Goal: Information Seeking & Learning: Check status

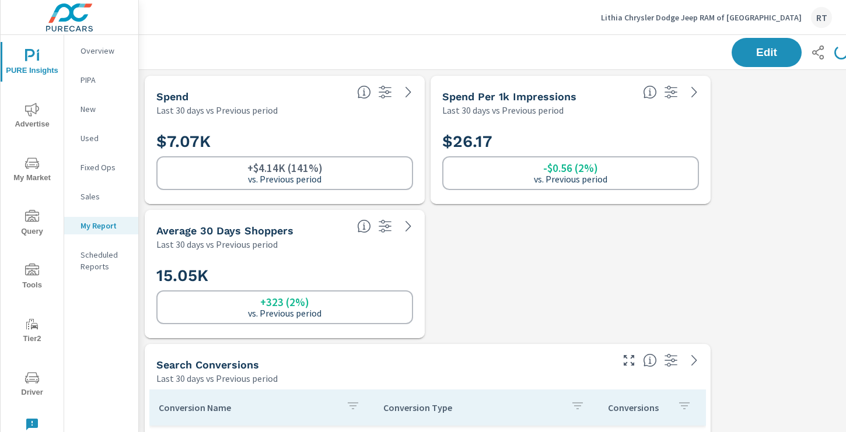
scroll to position [2020, 864]
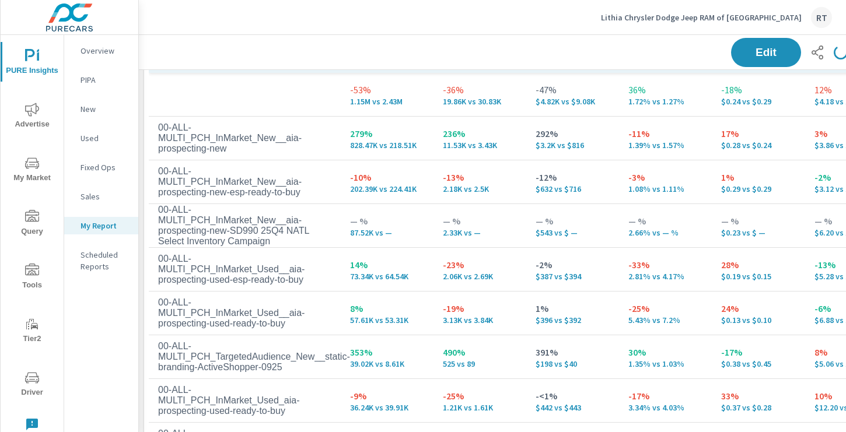
scroll to position [317, 0]
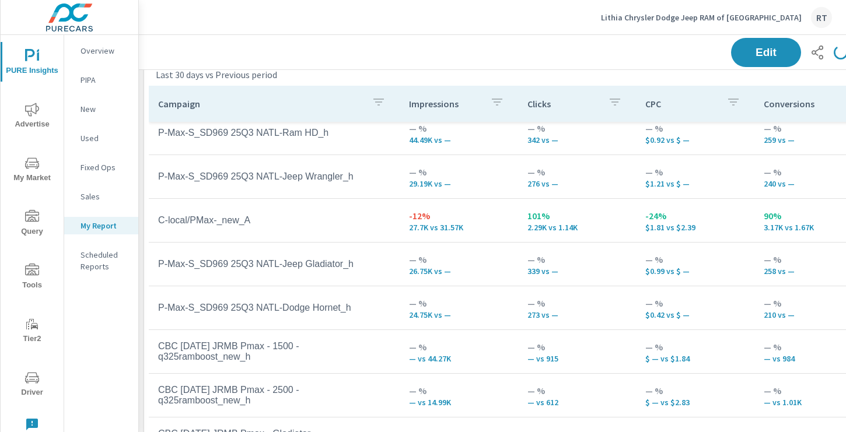
scroll to position [976, 1]
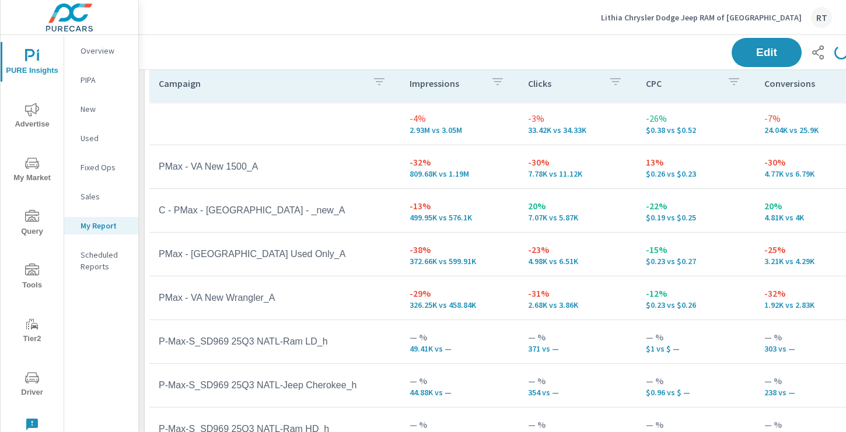
scroll to position [1006, 0]
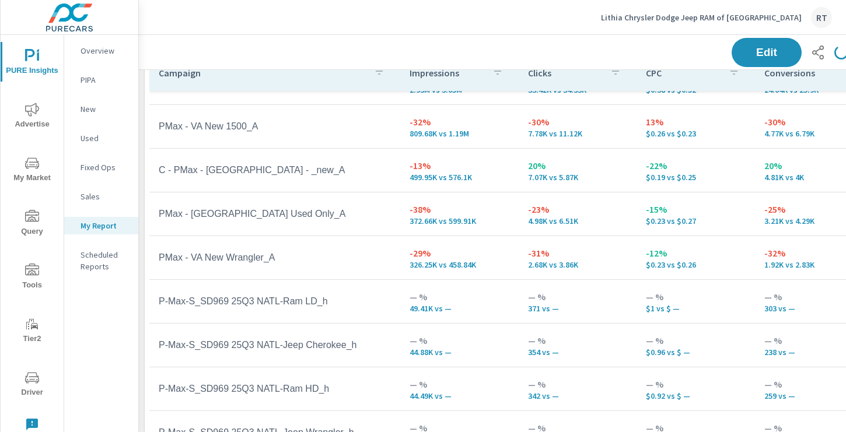
scroll to position [21, 0]
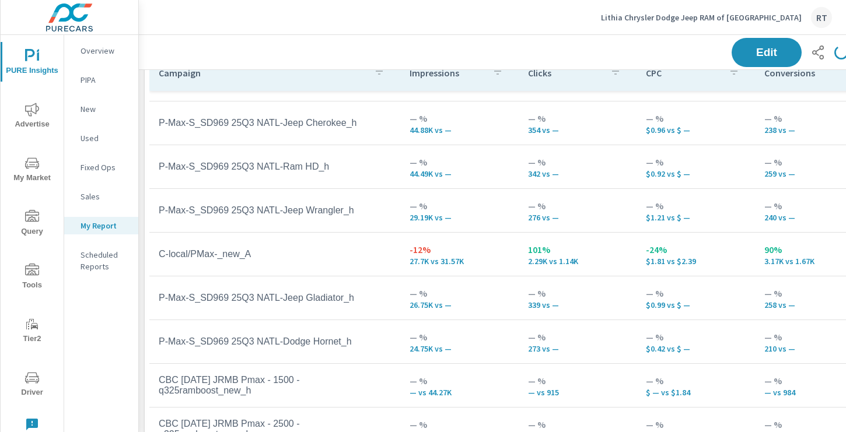
scroll to position [317, 0]
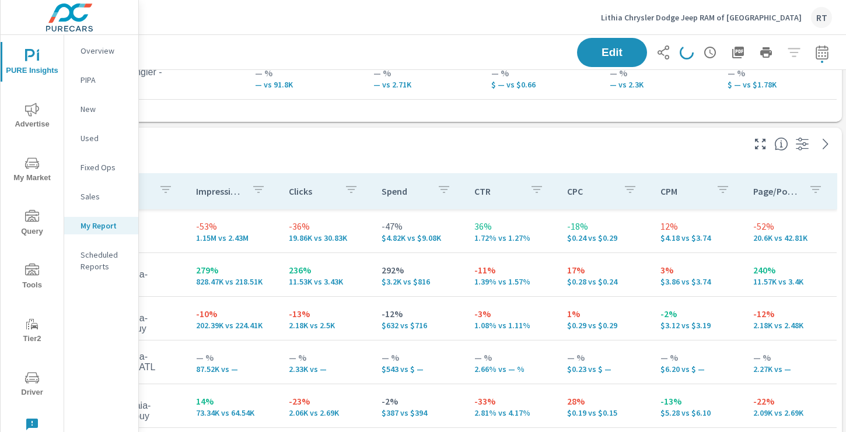
scroll to position [1424, 156]
click at [819, 50] on icon "button" at bounding box center [820, 52] width 12 height 14
select select "Last 30 days"
select select "Previous period"
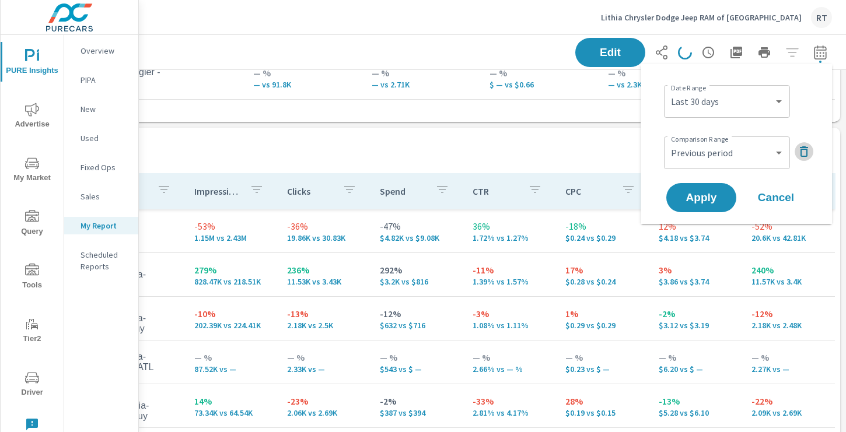
click at [803, 152] on icon "button" at bounding box center [804, 152] width 14 height 14
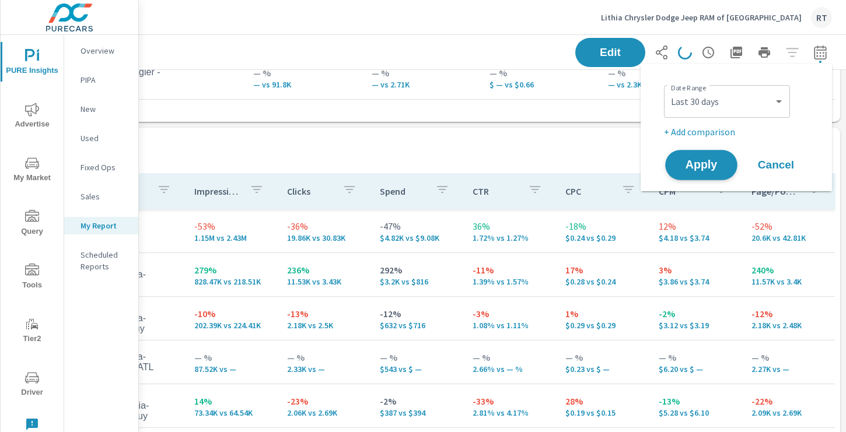
click at [699, 162] on span "Apply" at bounding box center [702, 165] width 48 height 11
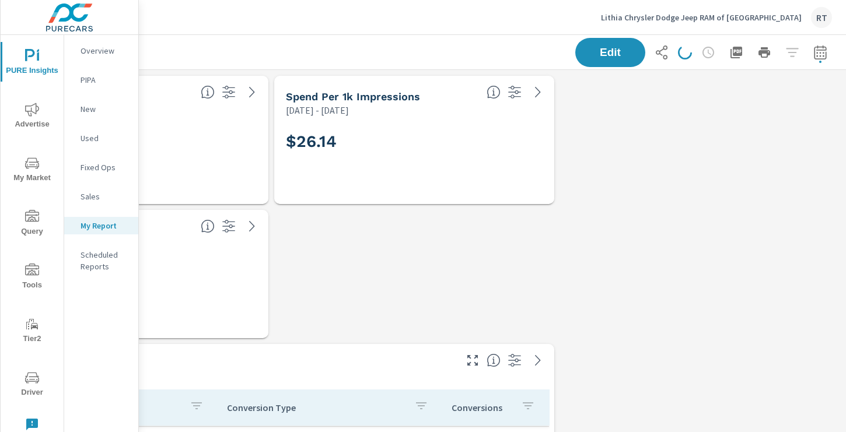
scroll to position [44, 0]
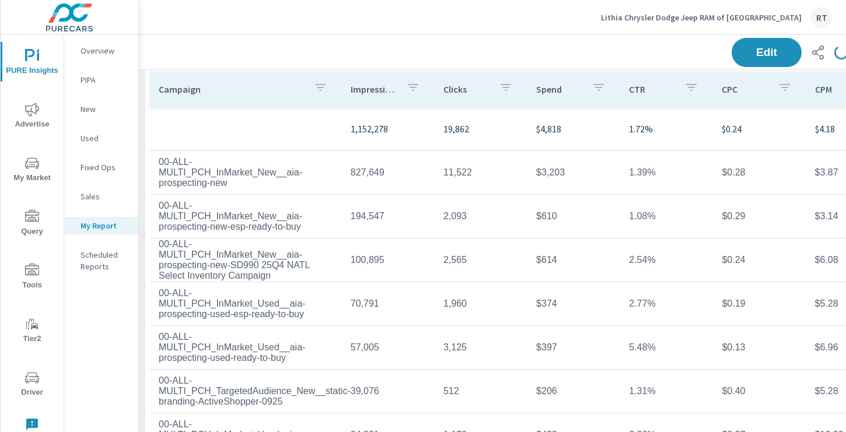
scroll to position [1506, 0]
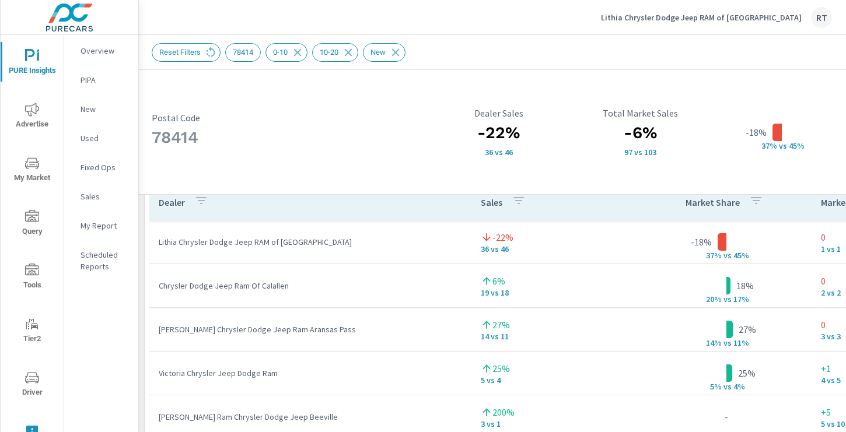
scroll to position [812, 0]
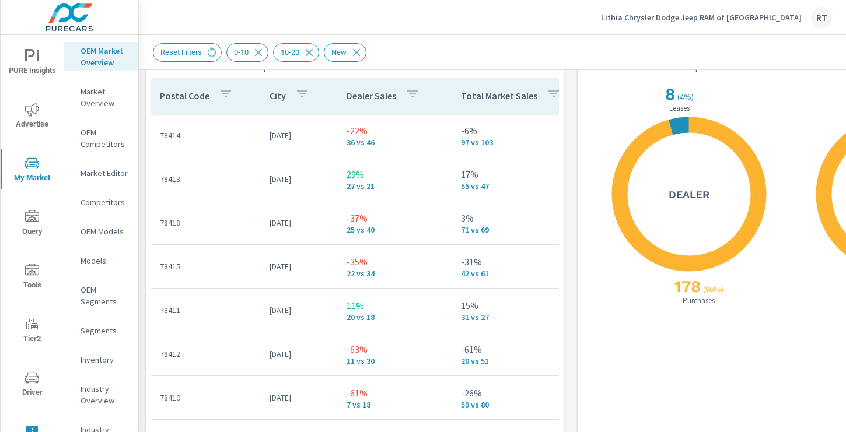
scroll to position [1420, 0]
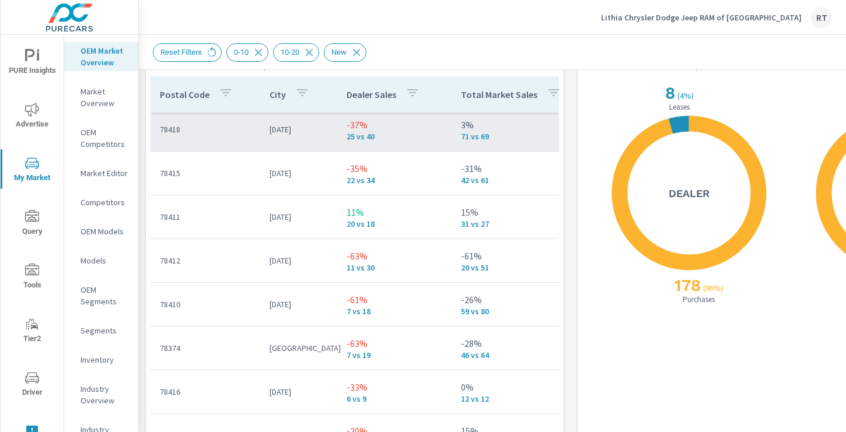
scroll to position [54, 0]
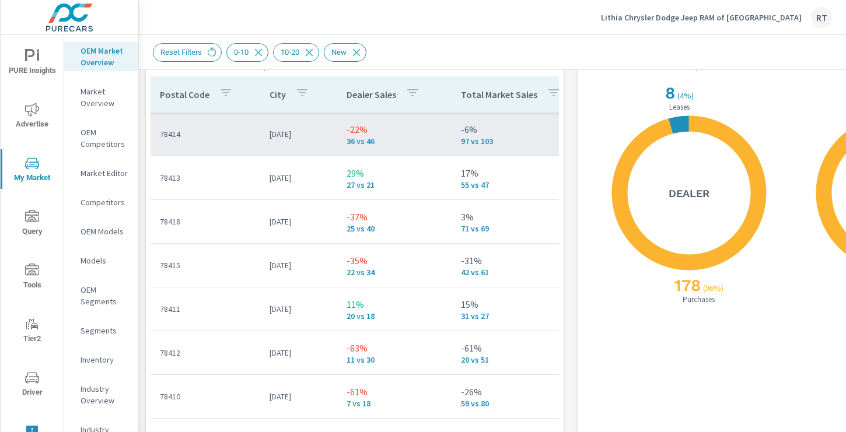
click at [234, 145] on td "78414" at bounding box center [206, 134] width 110 height 30
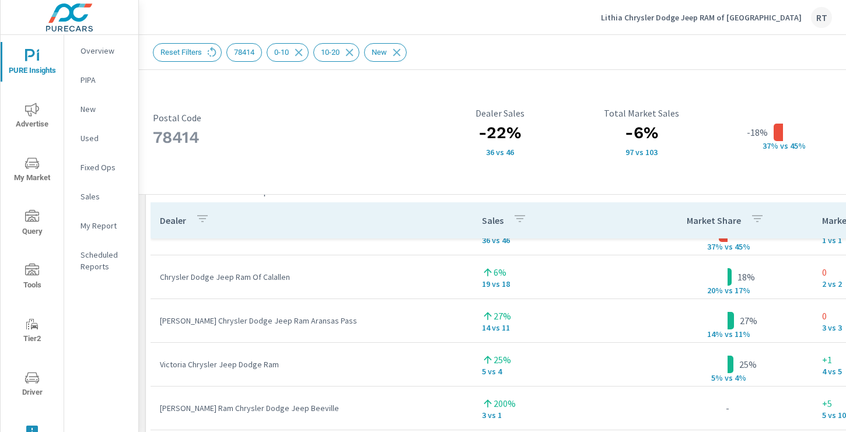
scroll to position [34, 0]
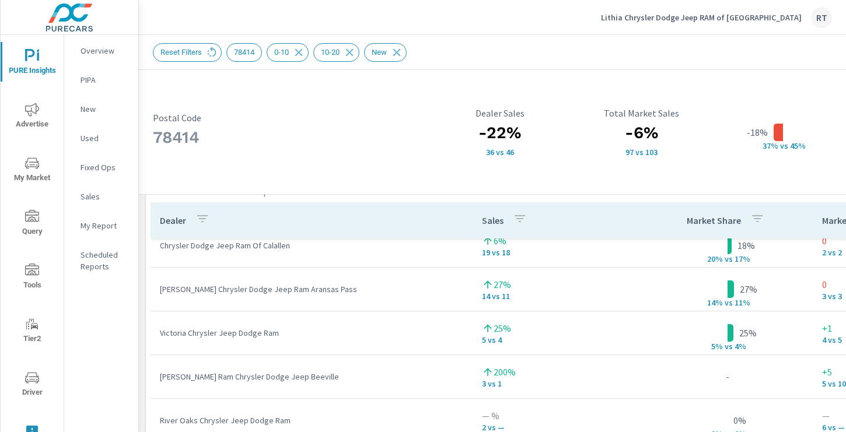
scroll to position [61, 0]
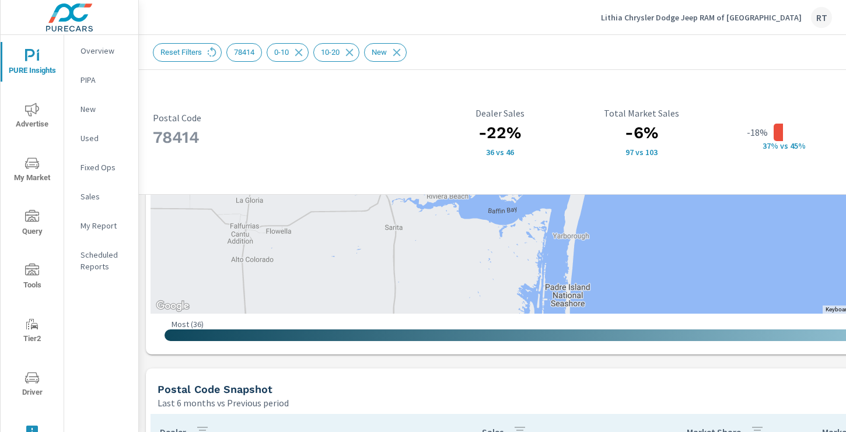
scroll to position [582, 156]
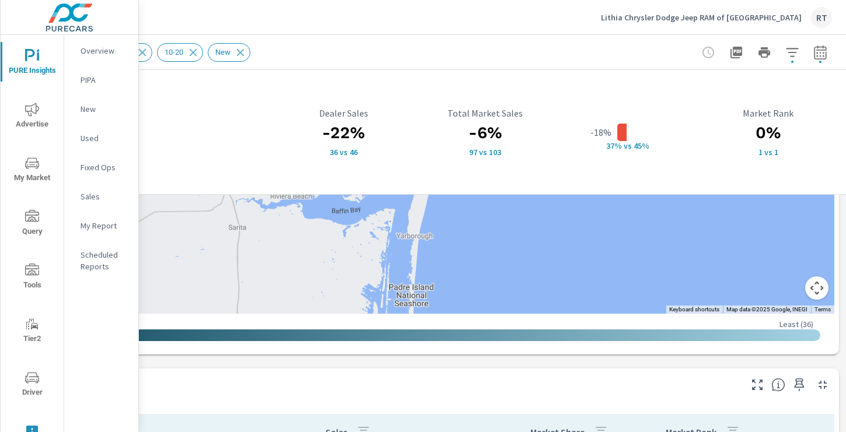
click at [822, 283] on button "Map camera controls" at bounding box center [816, 288] width 23 height 23
click at [790, 226] on button "Zoom in" at bounding box center [787, 229] width 23 height 23
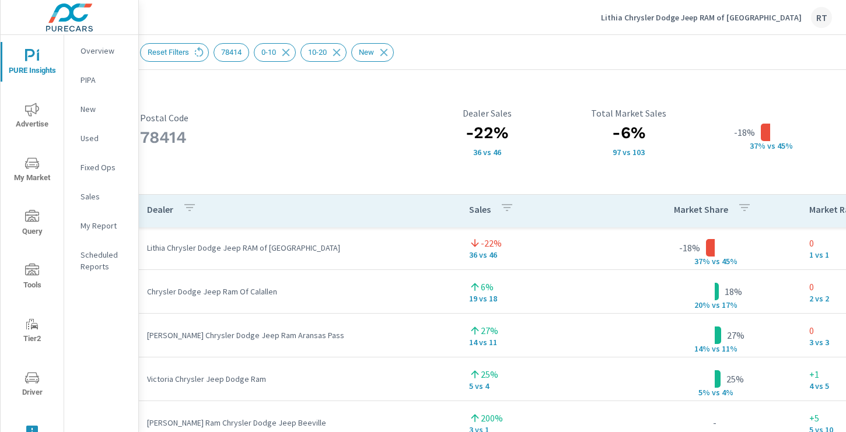
scroll to position [805, 0]
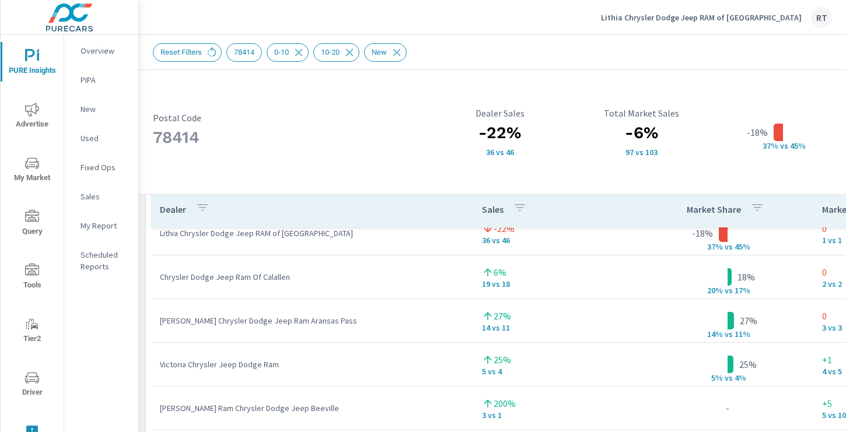
scroll to position [15, 0]
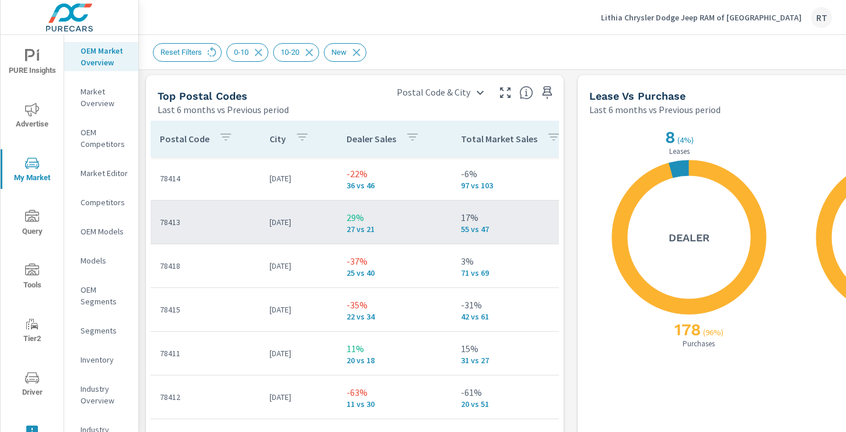
click at [236, 221] on p "78413" at bounding box center [205, 223] width 91 height 12
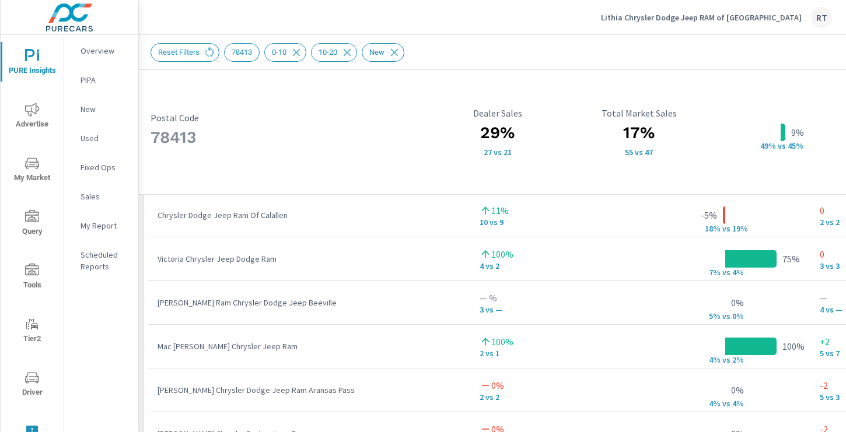
scroll to position [888, 2]
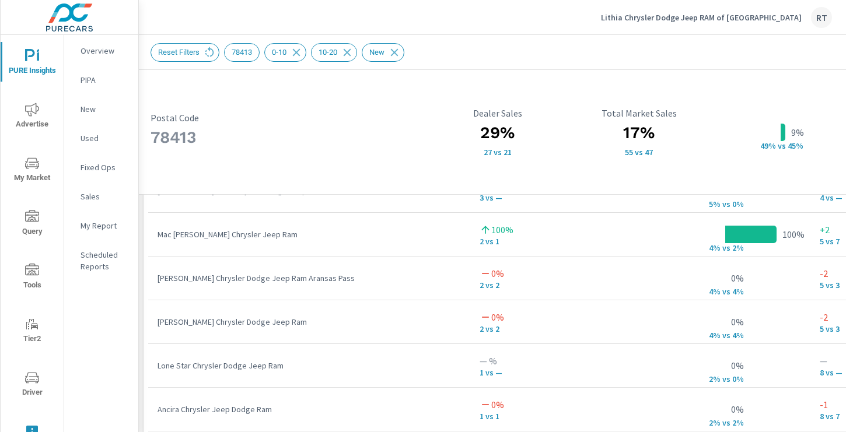
scroll to position [107, 0]
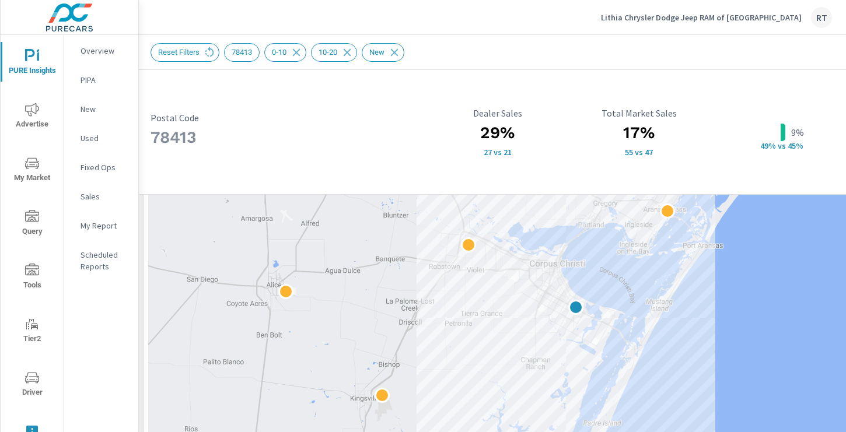
scroll to position [285, 2]
